Goal: Information Seeking & Learning: Find specific fact

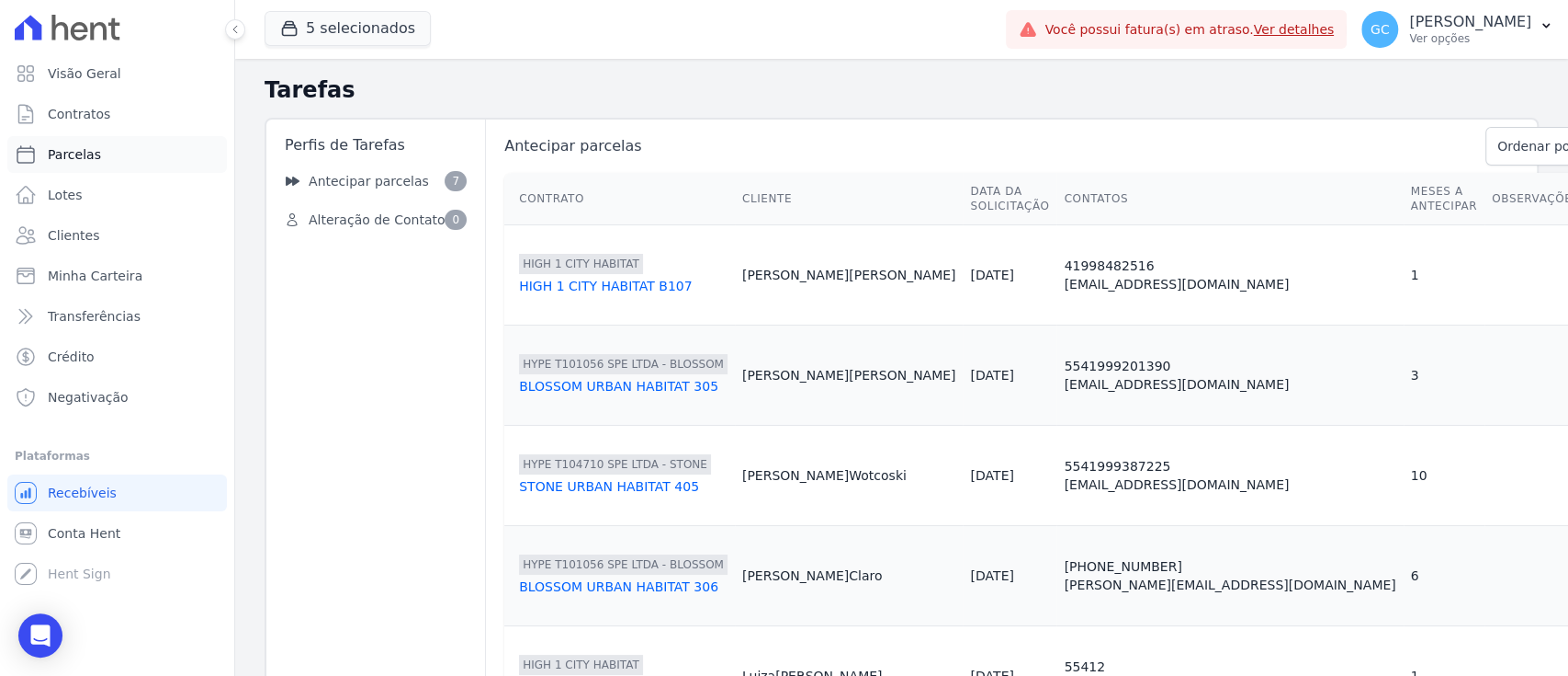
click at [103, 162] on link "Parcelas" at bounding box center [118, 154] width 220 height 36
select select
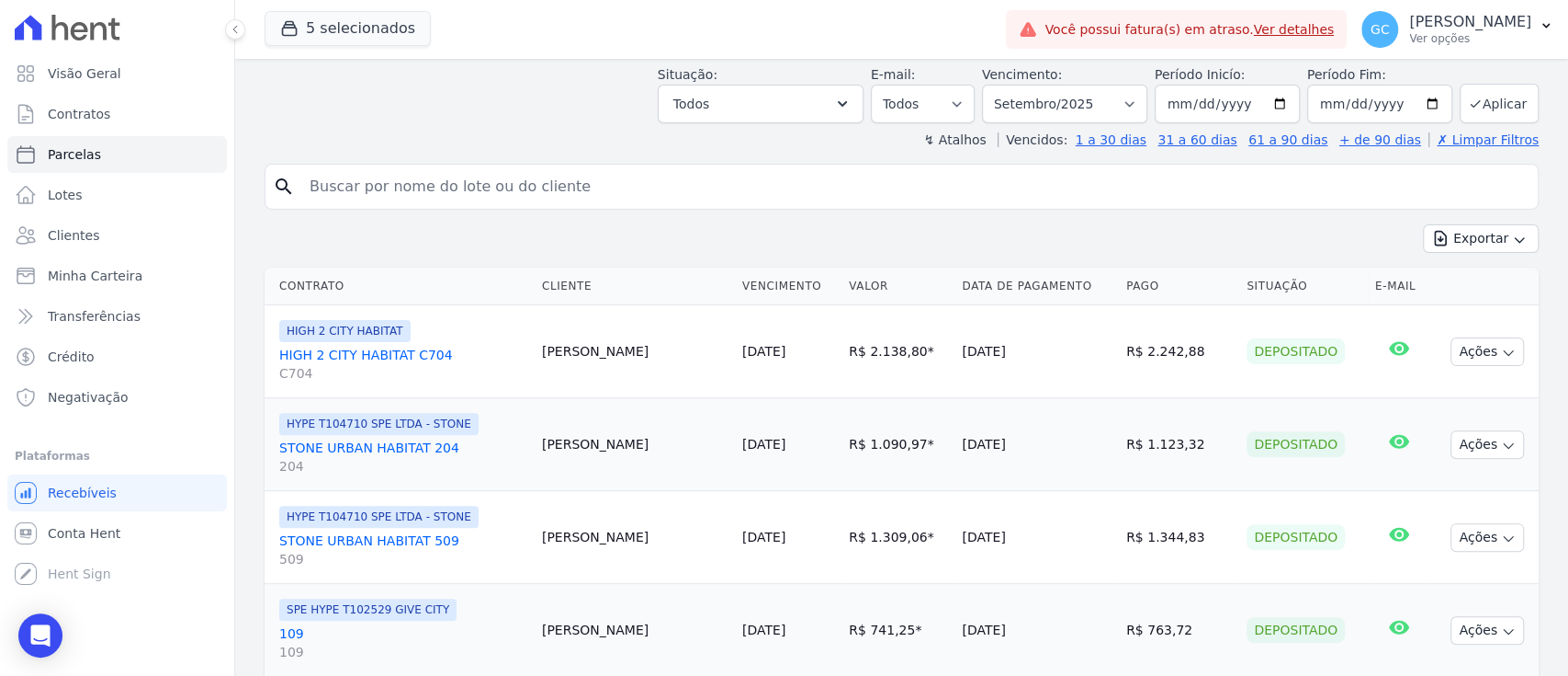
scroll to position [245, 0]
click at [638, 180] on input "search" at bounding box center [913, 184] width 1232 height 36
paste input "[PERSON_NAME]"
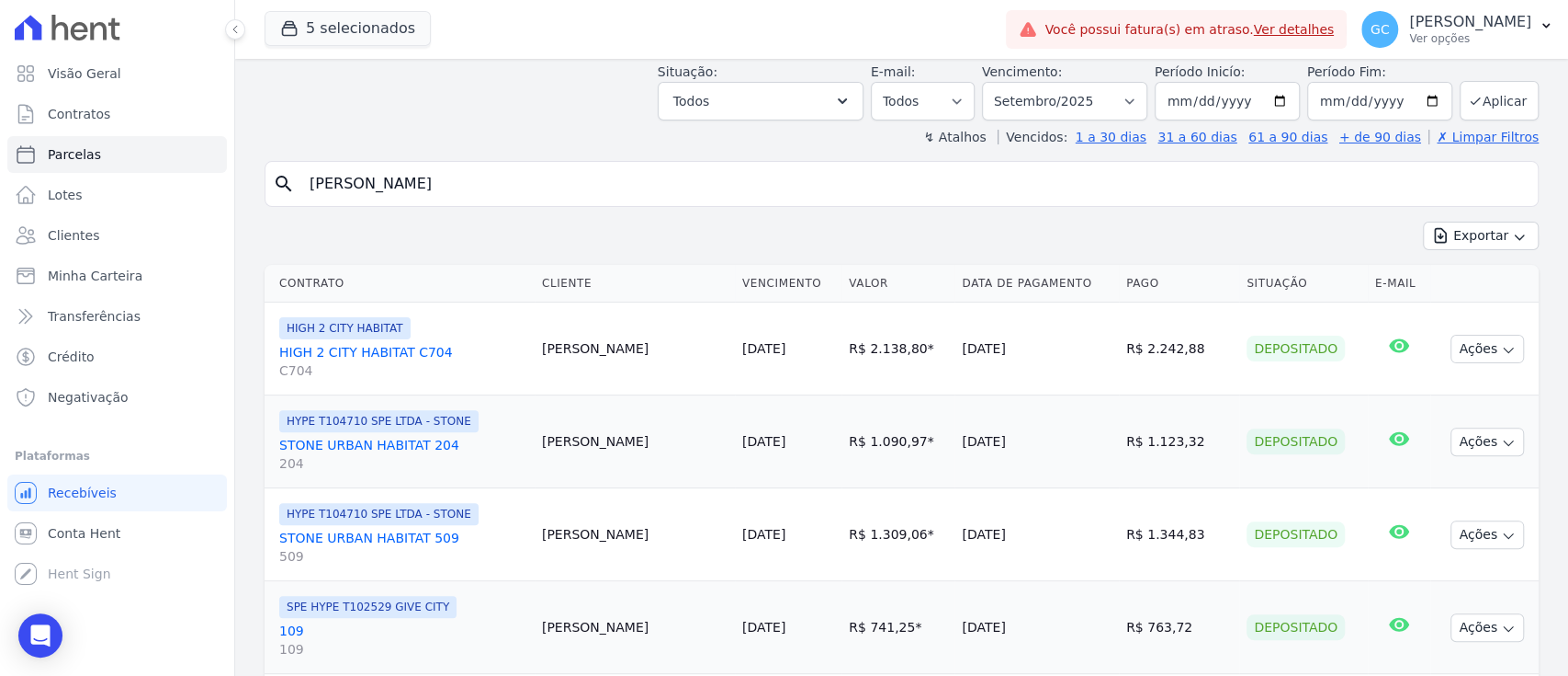
type input "[PERSON_NAME]"
select select
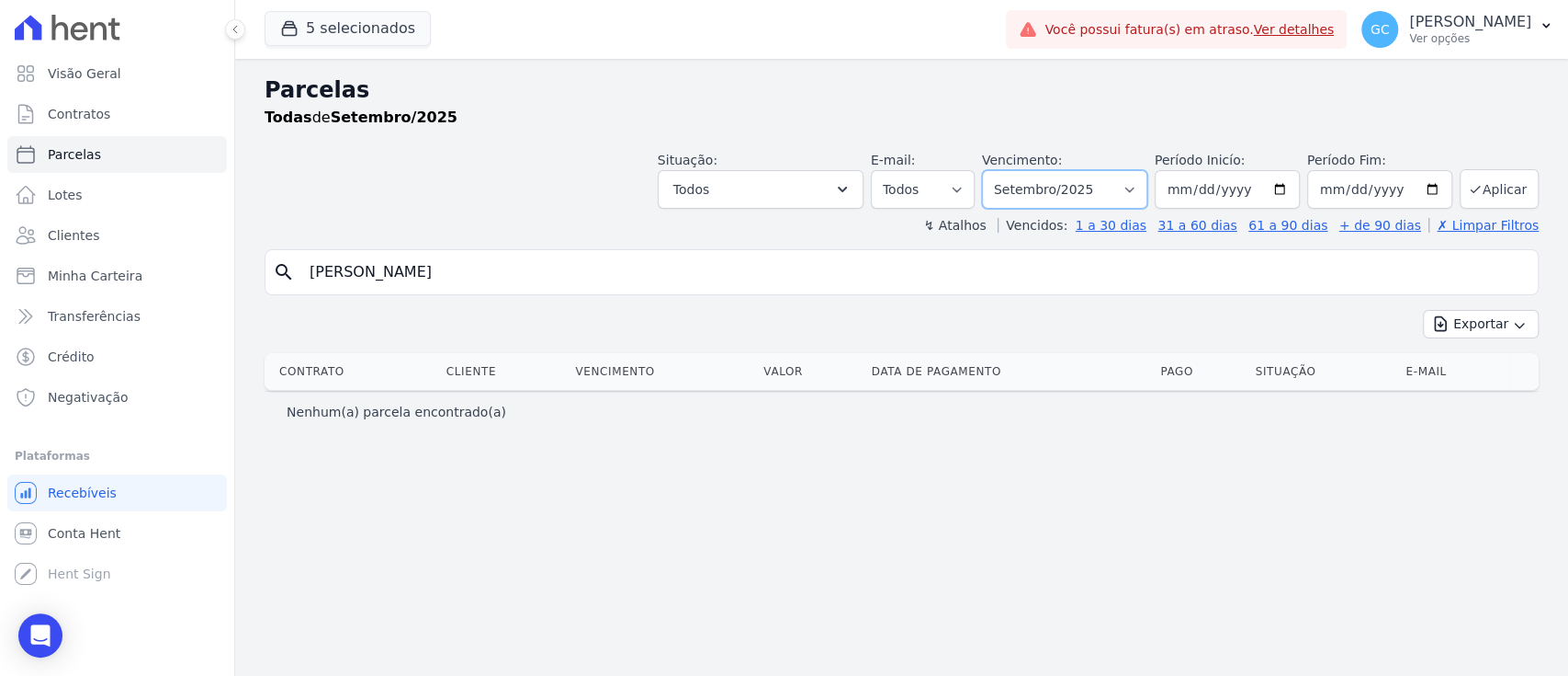
click at [1080, 187] on select "Filtrar por período ──────── Todos os meses Janeiro/2024 Fevereiro/2024 Março/2…" at bounding box center [1064, 189] width 165 height 38
select select "all"
click at [1008, 170] on select "Filtrar por período ──────── Todos os meses Janeiro/2024 Fevereiro/2024 Março/2…" at bounding box center [1064, 189] width 165 height 38
select select
drag, startPoint x: 354, startPoint y: 266, endPoint x: 608, endPoint y: 273, distance: 254.1
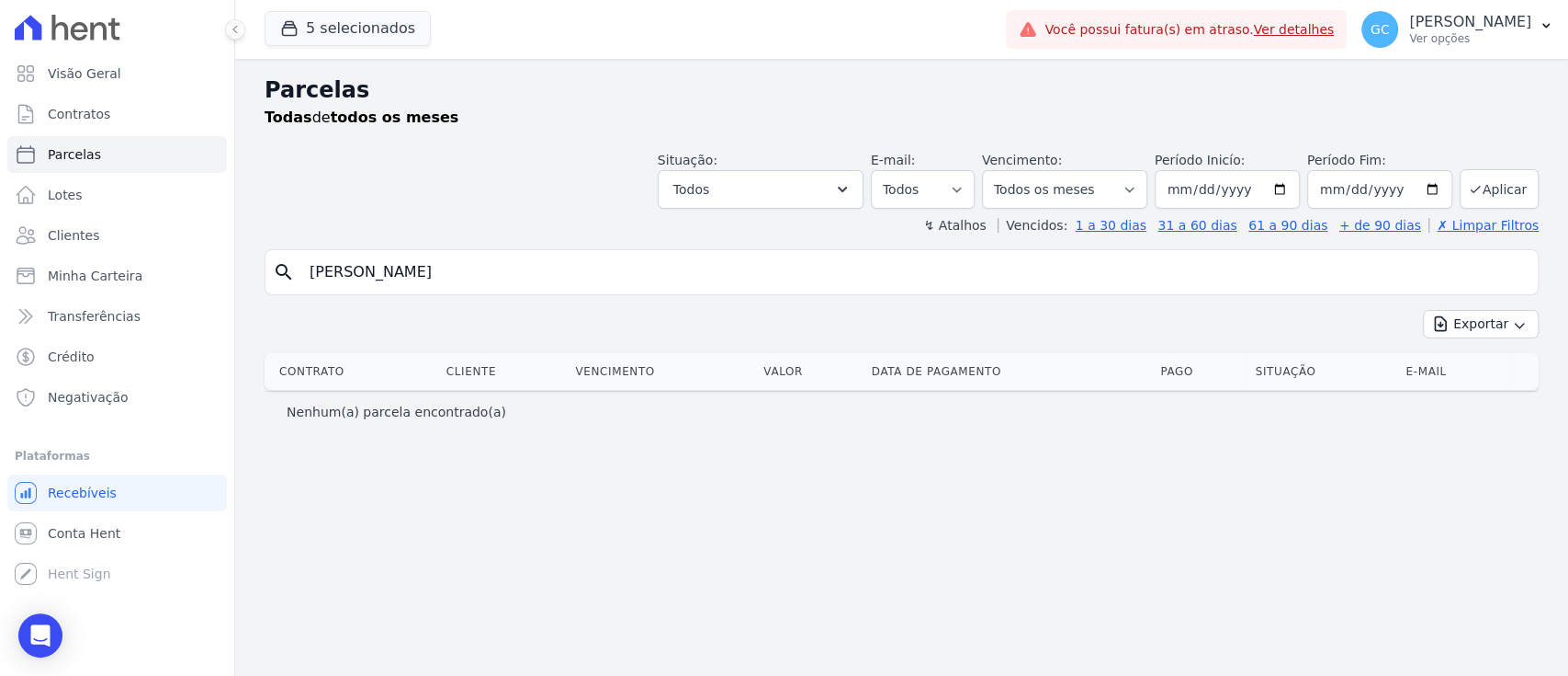
click at [608, 273] on input "[PERSON_NAME]" at bounding box center [913, 272] width 1232 height 36
type input "Rafael"
select select
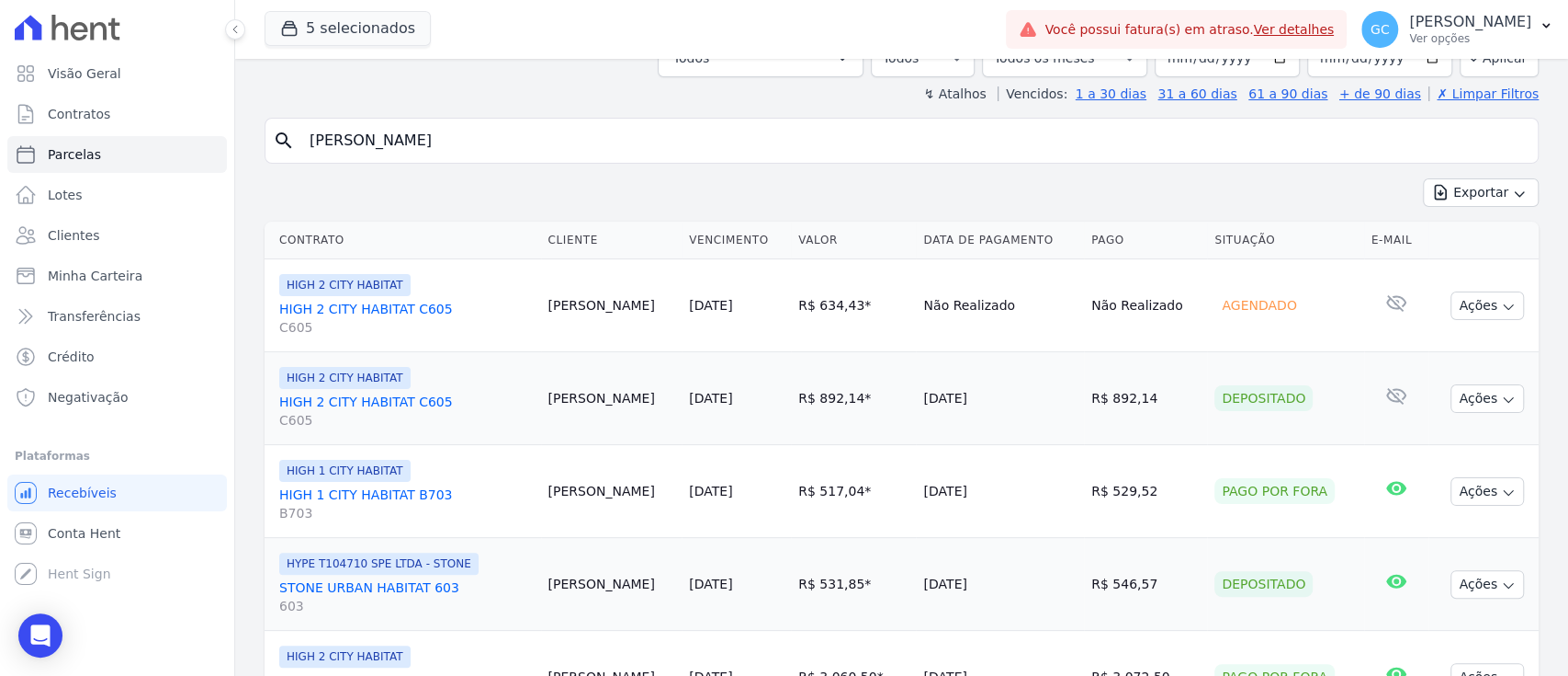
scroll to position [245, 0]
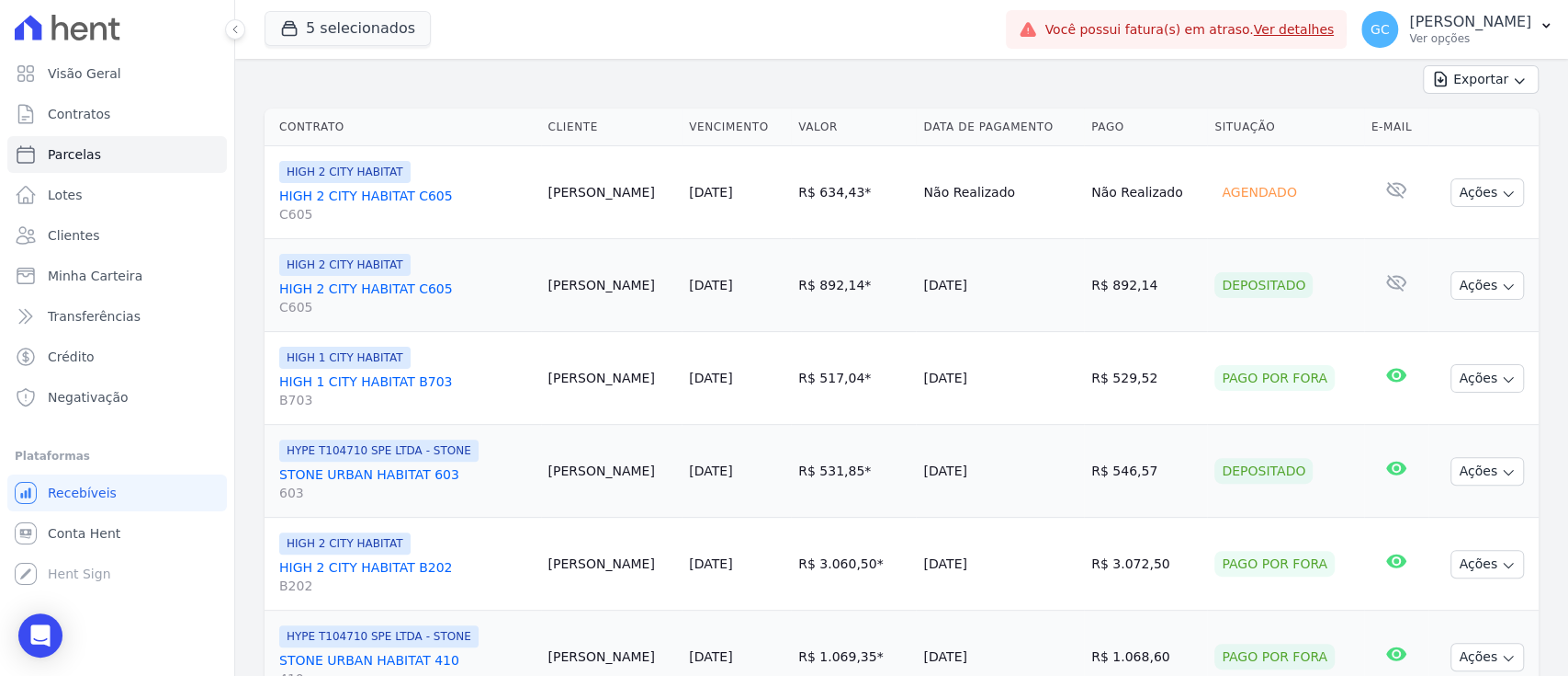
click at [564, 472] on td "Rafael Vila" at bounding box center [612, 470] width 141 height 93
click at [564, 471] on td "Rafael Vila" at bounding box center [612, 470] width 141 height 93
copy tr "Rafael Vila"
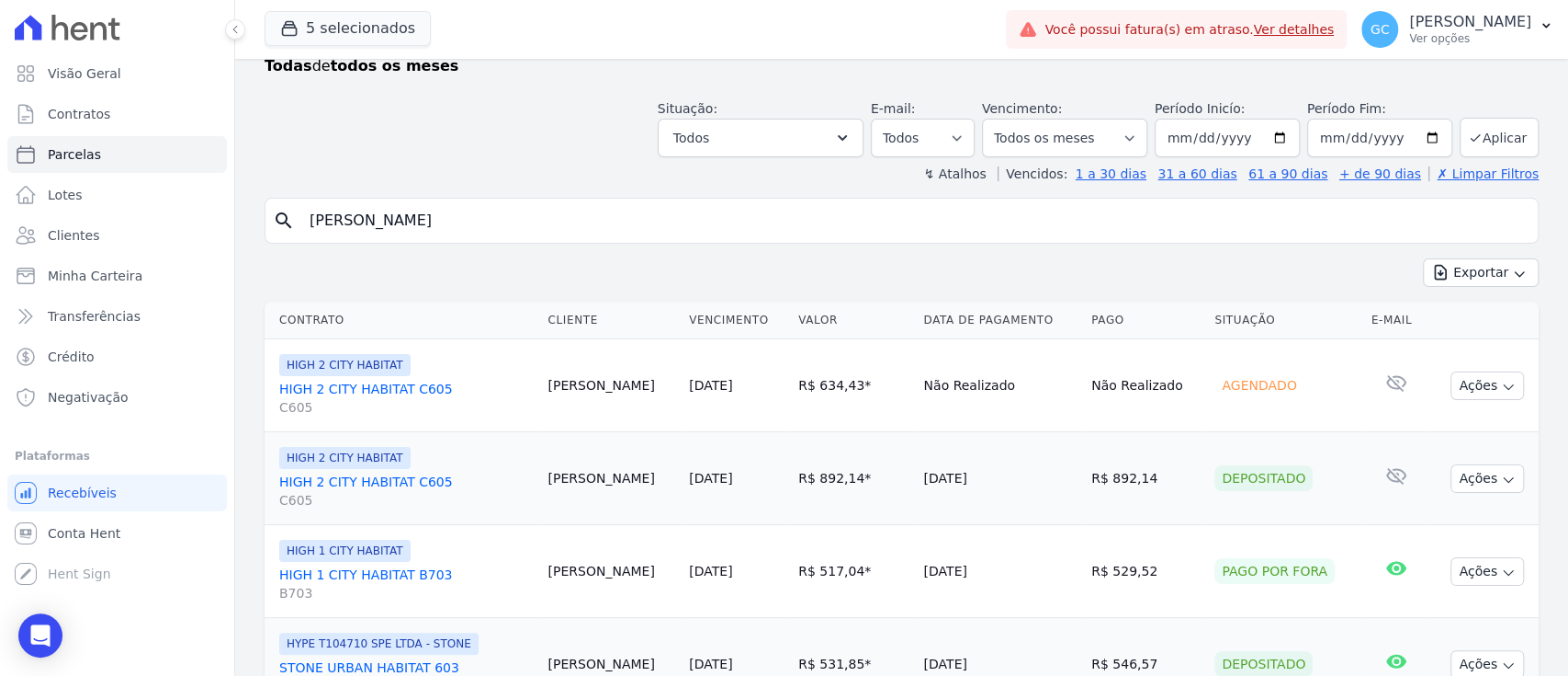
scroll to position [0, 0]
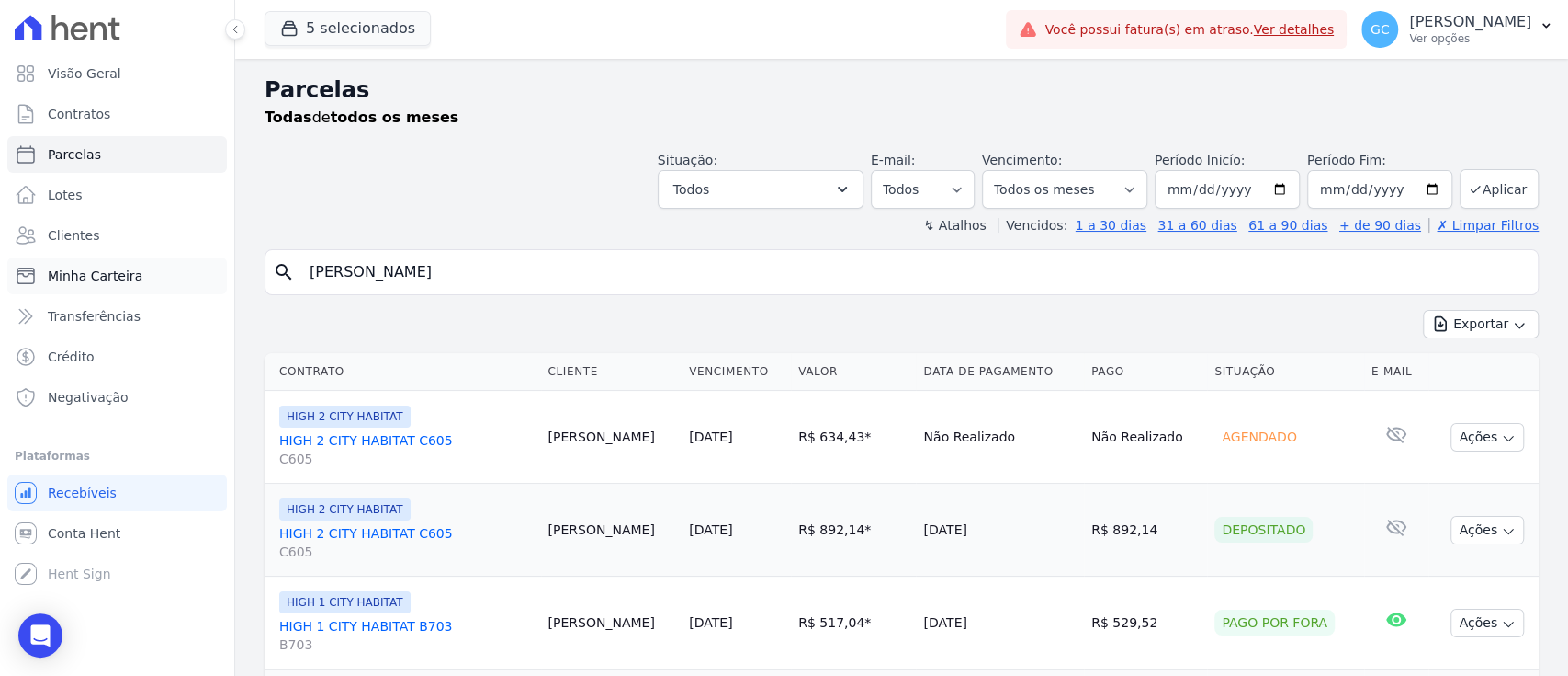
drag, startPoint x: 397, startPoint y: 280, endPoint x: 101, endPoint y: 275, distance: 296.0
click at [104, 275] on div "Visão Geral Contratos Parcelas Lotes Clientes Minha Carteira Transferências Cré…" at bounding box center [784, 338] width 1568 height 676
paste input "Vila"
type input "Rafael Vila"
select select
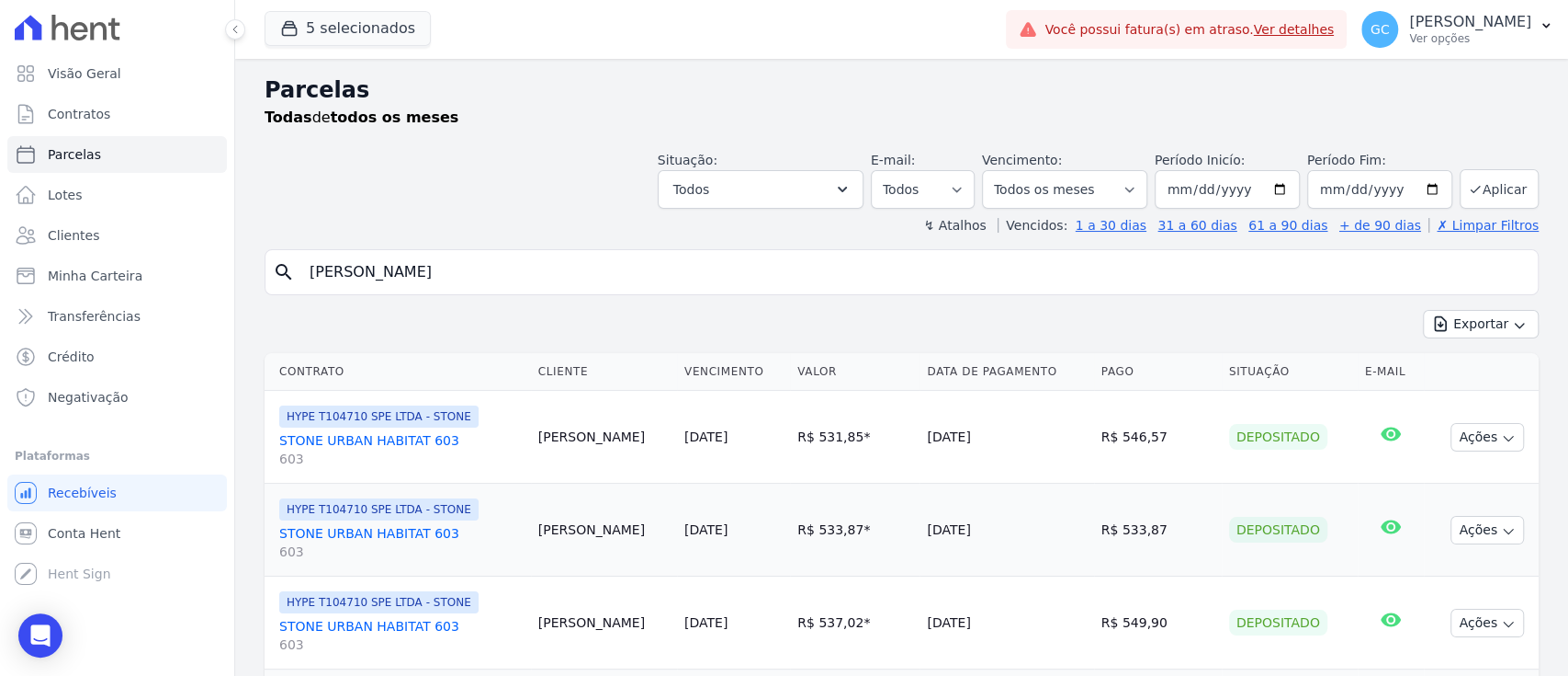
drag, startPoint x: 419, startPoint y: 273, endPoint x: 230, endPoint y: 273, distance: 189.0
click at [230, 273] on div "Visão Geral Contratos Parcelas Lotes Clientes Minha Carteira Transferências Cré…" at bounding box center [784, 338] width 1568 height 676
select select
